Goal: Task Accomplishment & Management: Use online tool/utility

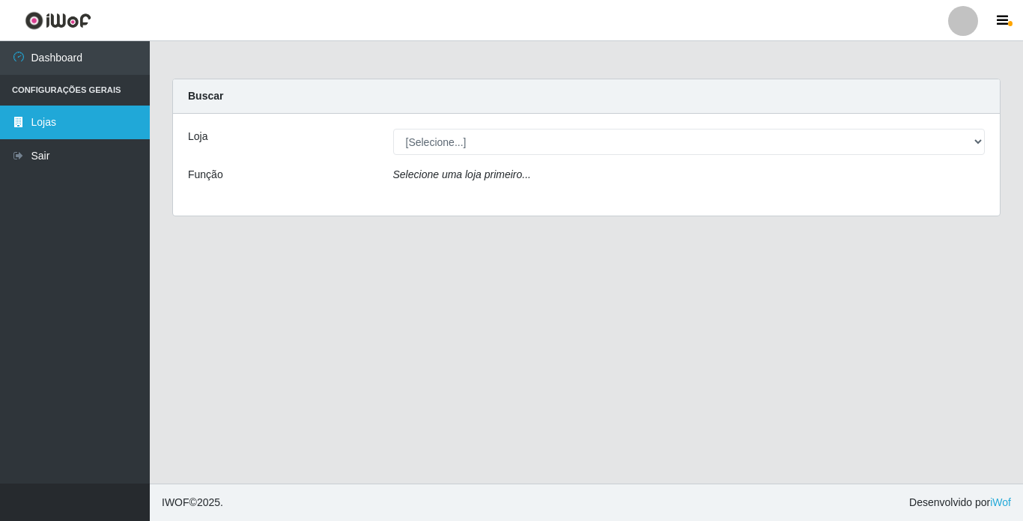
click at [49, 117] on link "Lojas" at bounding box center [75, 123] width 150 height 34
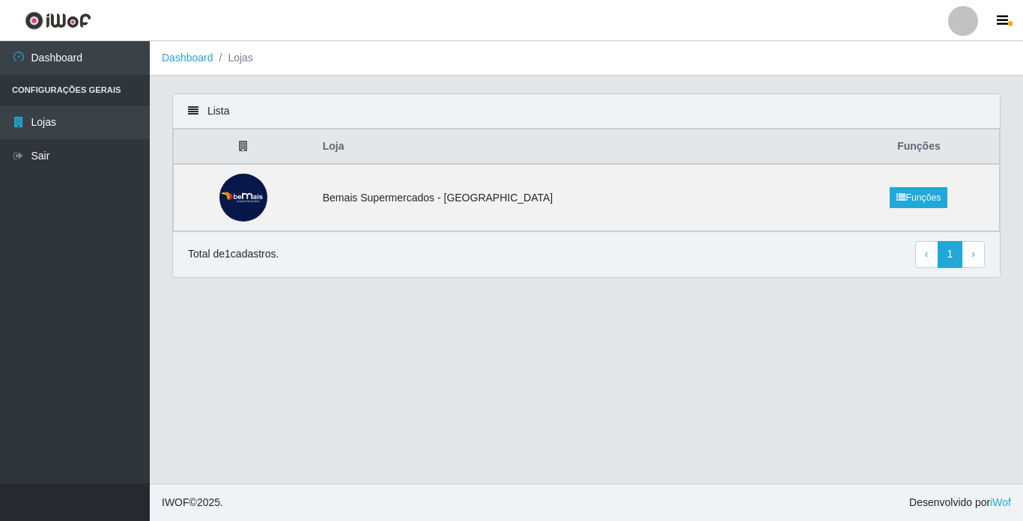
click at [245, 56] on li "Lojas" at bounding box center [233, 58] width 40 height 16
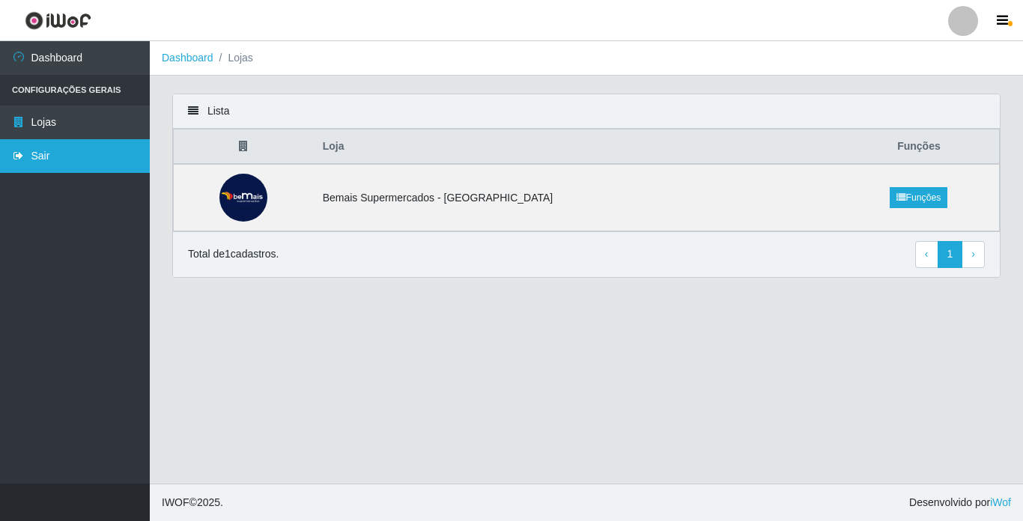
click at [79, 150] on link "Sair" at bounding box center [75, 156] width 150 height 34
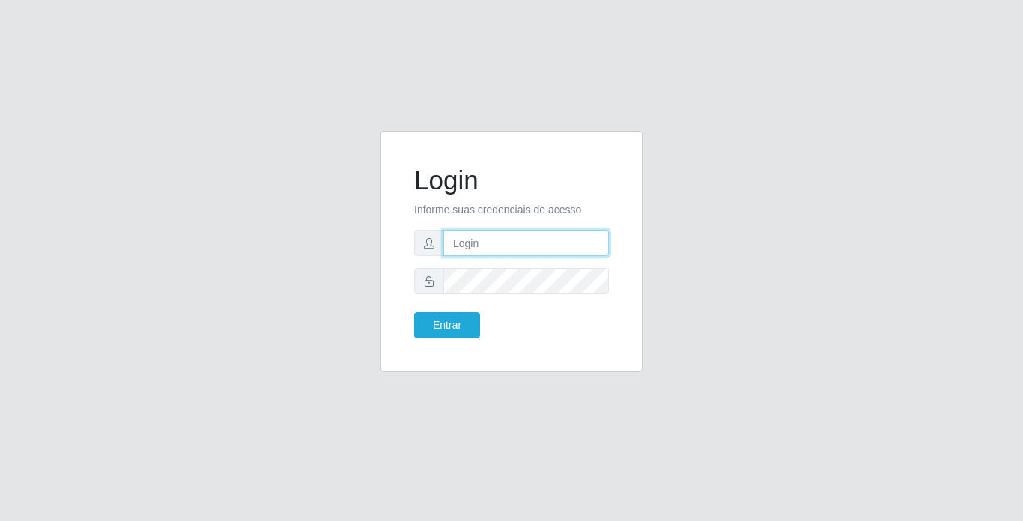
click at [530, 242] on input "text" at bounding box center [525, 243] width 165 height 26
type input "[PERSON_NAME]"
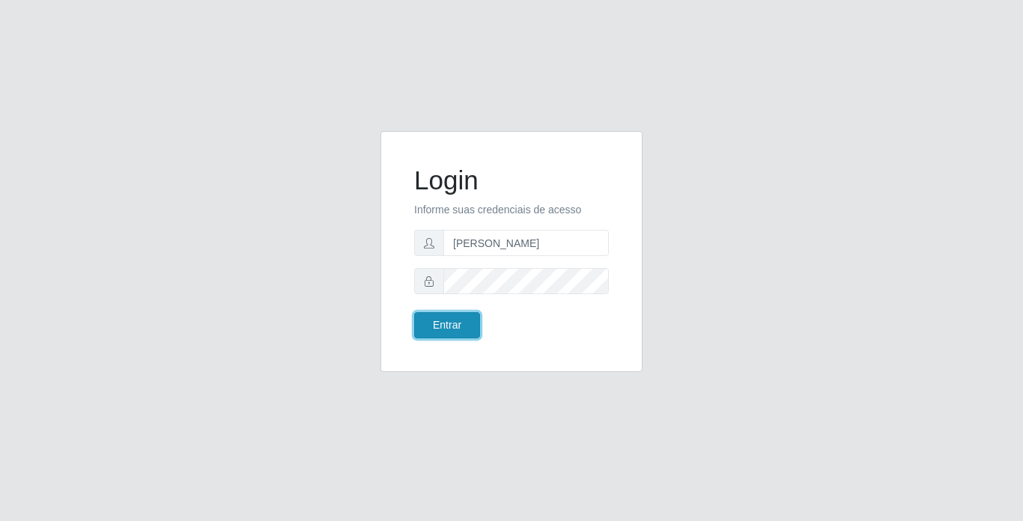
click at [446, 328] on button "Entrar" at bounding box center [447, 325] width 66 height 26
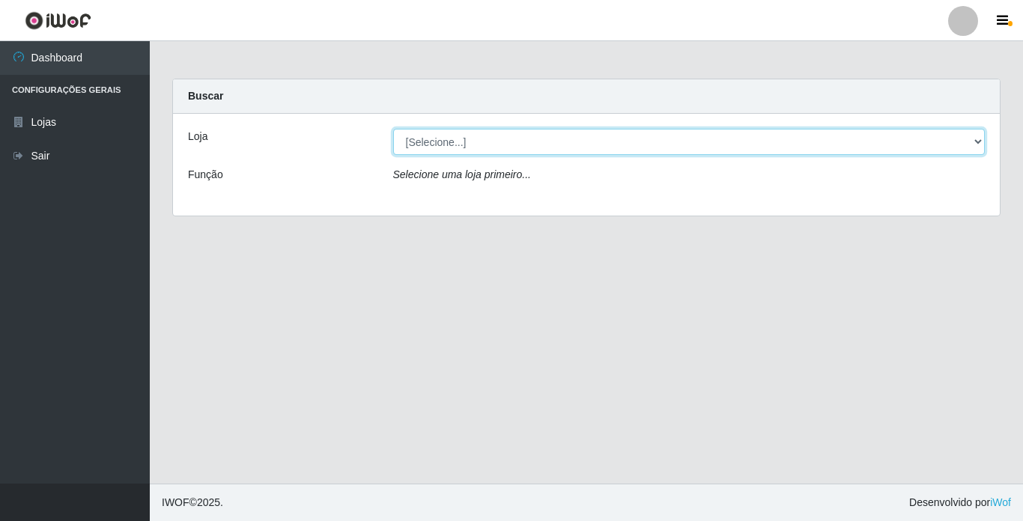
drag, startPoint x: 853, startPoint y: 140, endPoint x: 848, endPoint y: 148, distance: 8.7
click at [851, 140] on select "[Selecione...] Bemais Supermercados - [GEOGRAPHIC_DATA]" at bounding box center [689, 142] width 592 height 26
select select "250"
click at [393, 129] on select "[Selecione...] Bemais Supermercados - [GEOGRAPHIC_DATA]" at bounding box center [689, 142] width 592 height 26
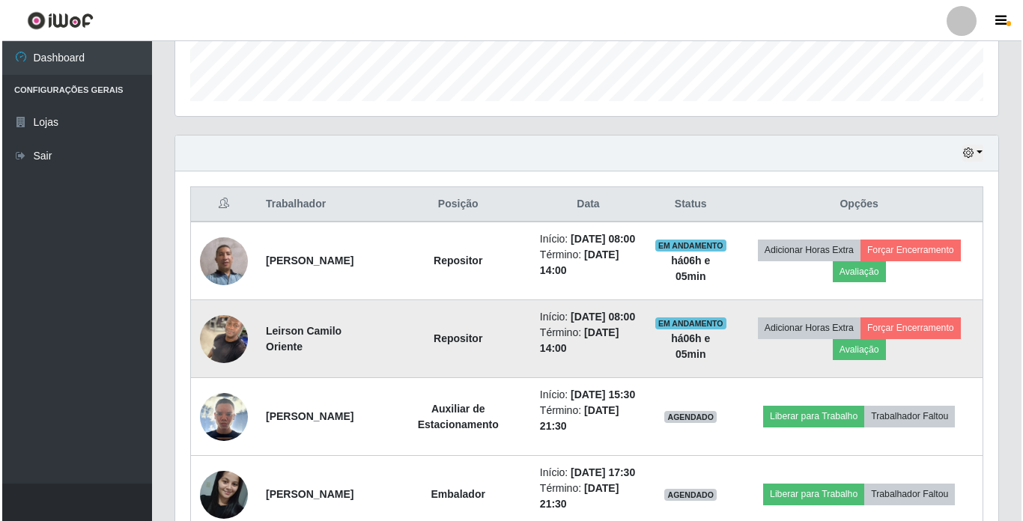
scroll to position [524, 0]
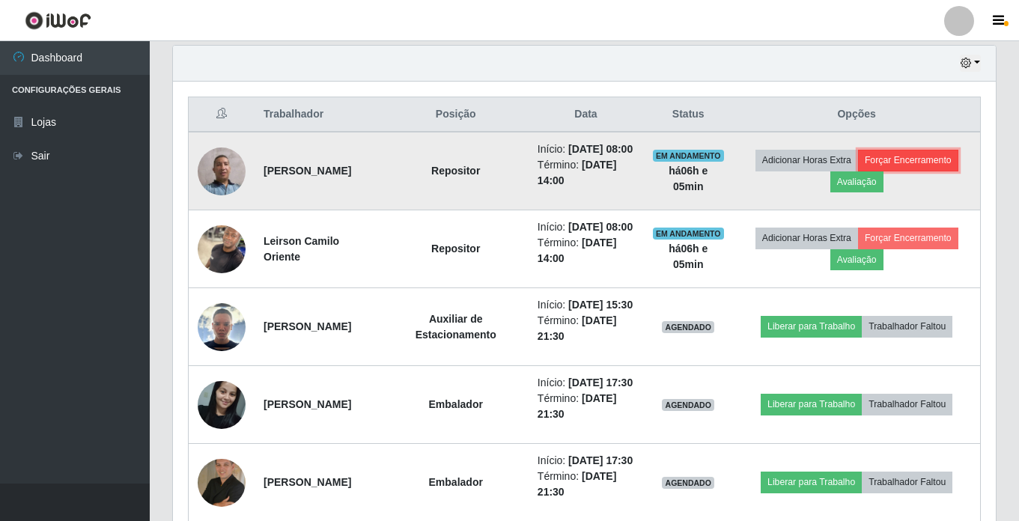
click at [935, 171] on button "Forçar Encerramento" at bounding box center [908, 160] width 100 height 21
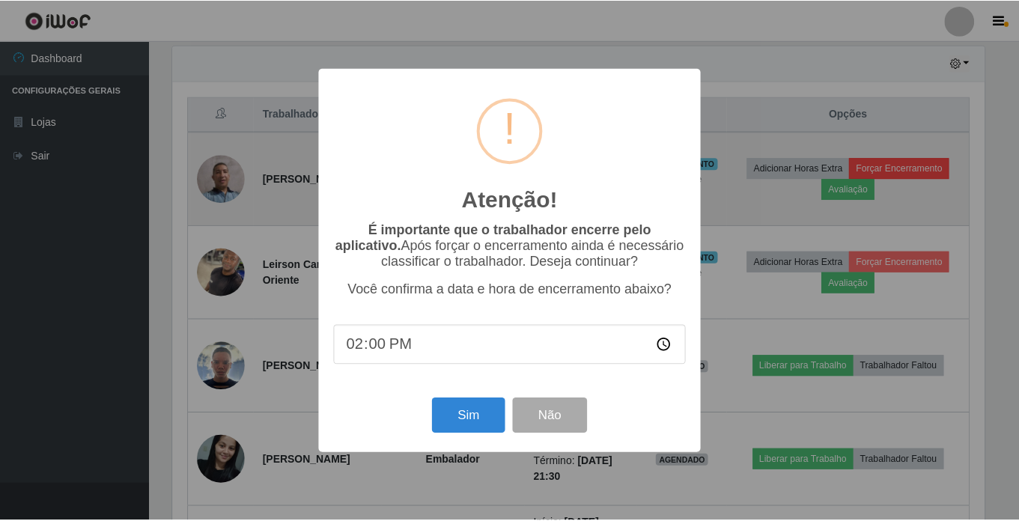
scroll to position [311, 815]
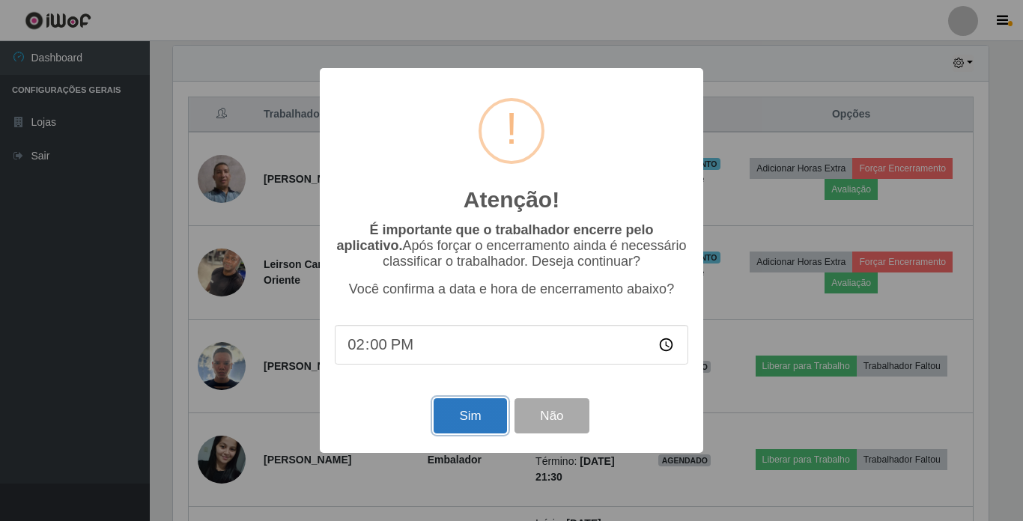
click at [464, 419] on button "Sim" at bounding box center [470, 415] width 73 height 35
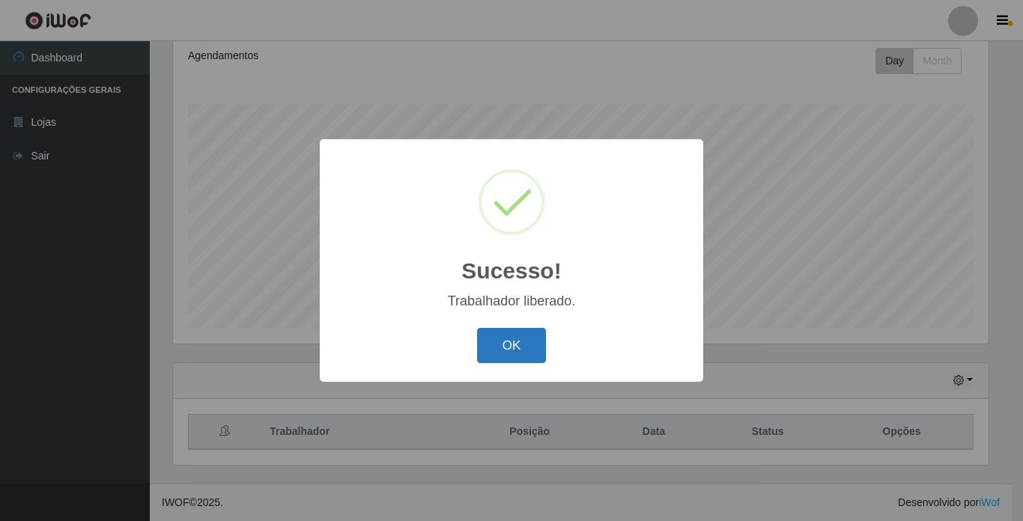
click at [511, 356] on button "OK" at bounding box center [512, 345] width 70 height 35
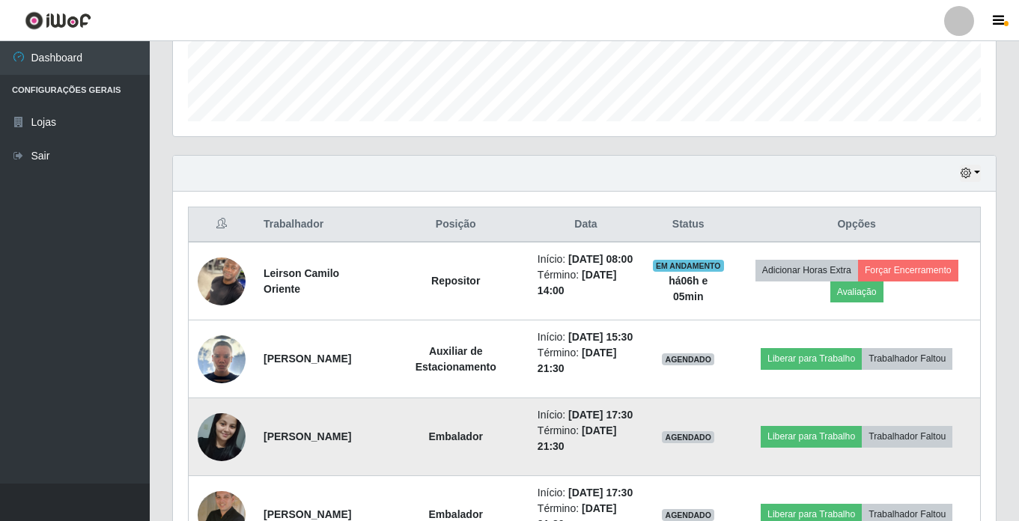
scroll to position [431, 0]
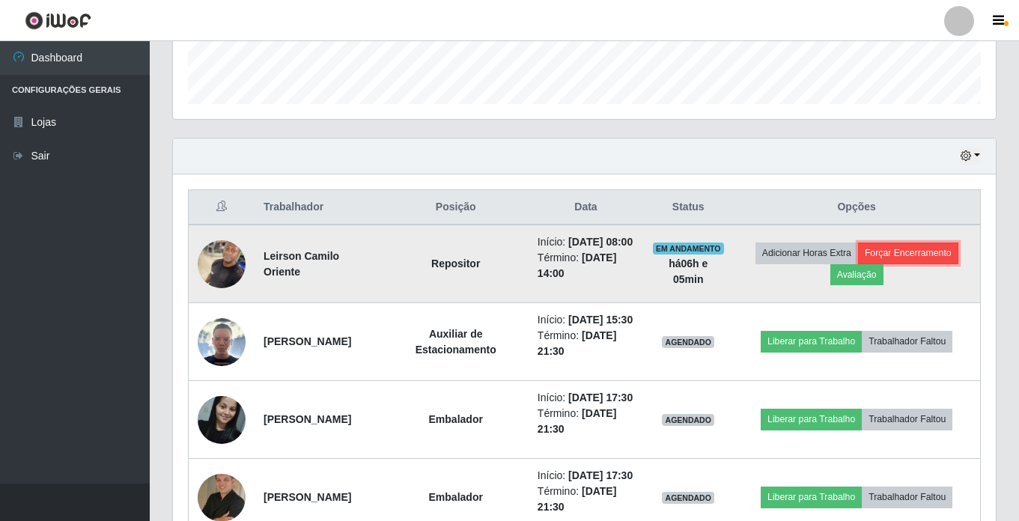
click at [919, 253] on button "Forçar Encerramento" at bounding box center [908, 253] width 100 height 21
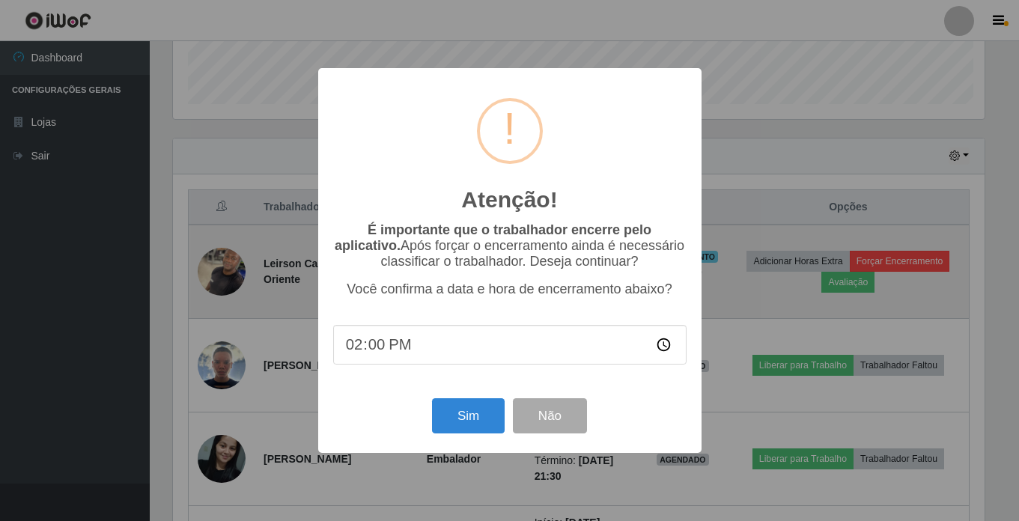
scroll to position [311, 815]
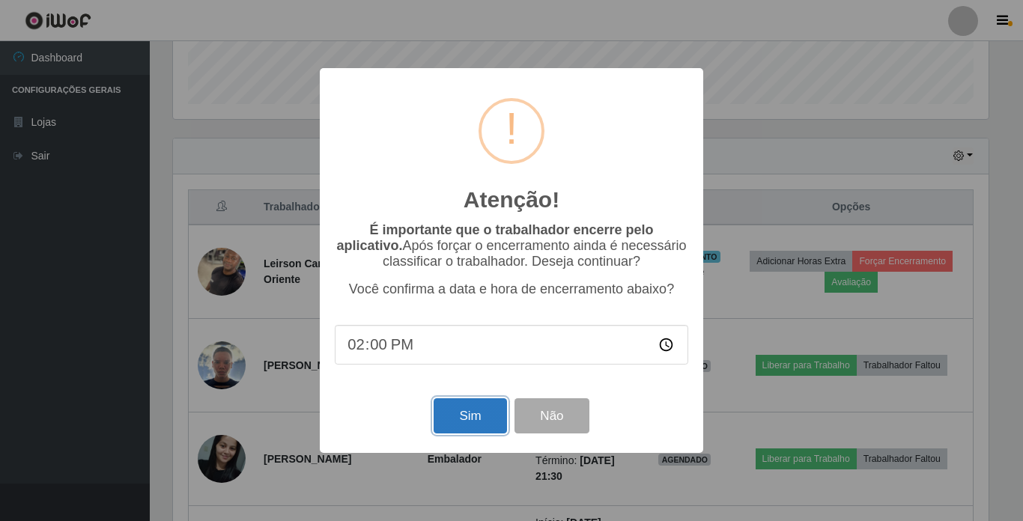
click at [459, 421] on button "Sim" at bounding box center [470, 415] width 73 height 35
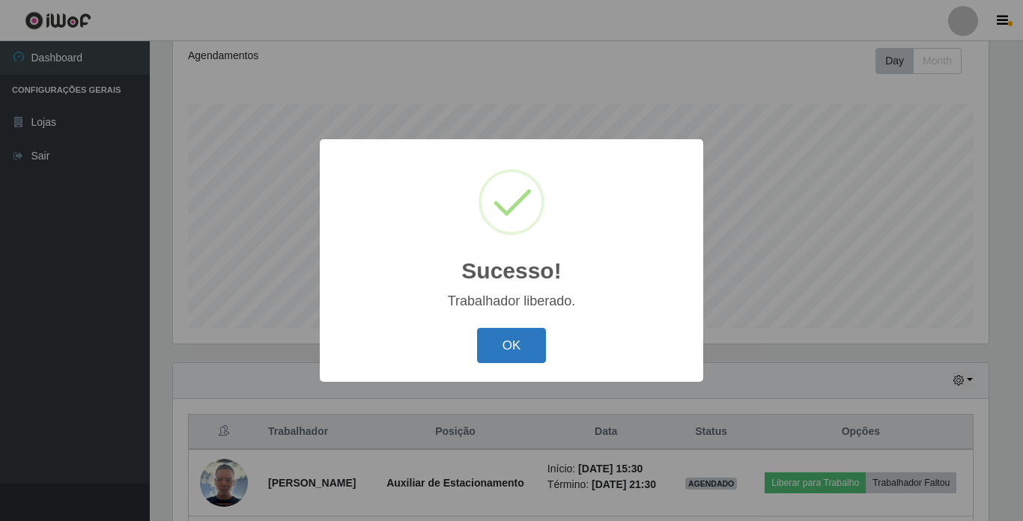
click at [502, 351] on button "OK" at bounding box center [512, 345] width 70 height 35
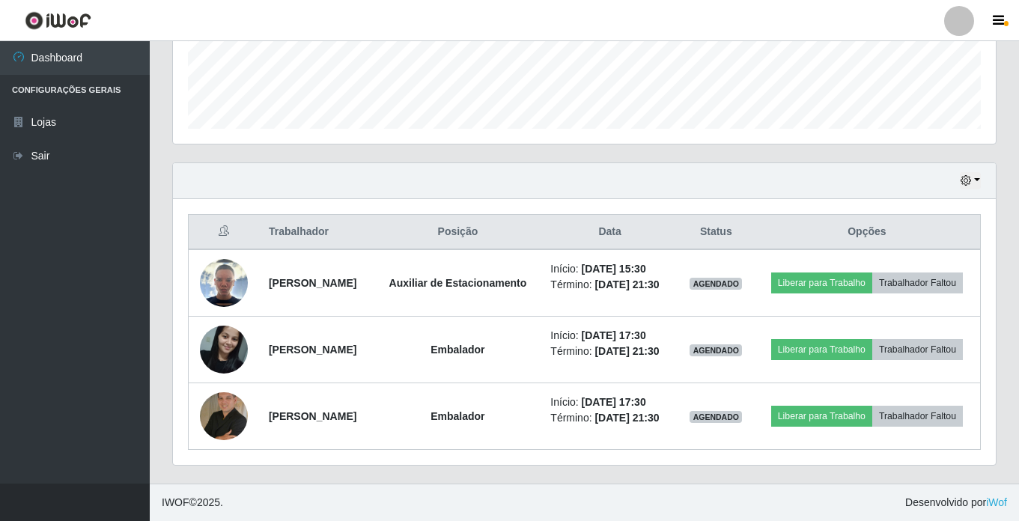
scroll to position [440, 0]
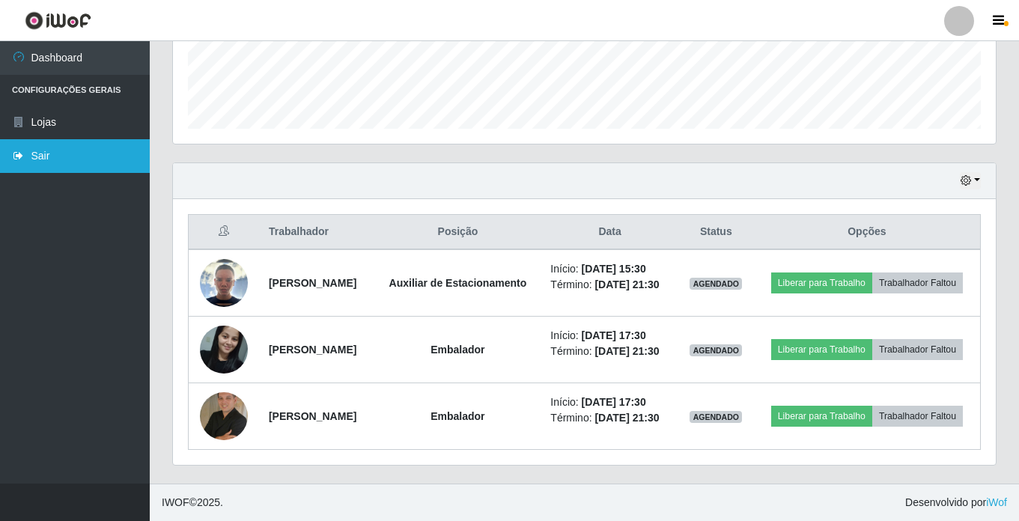
click at [65, 150] on link "Sair" at bounding box center [75, 156] width 150 height 34
